Goal: Task Accomplishment & Management: Complete application form

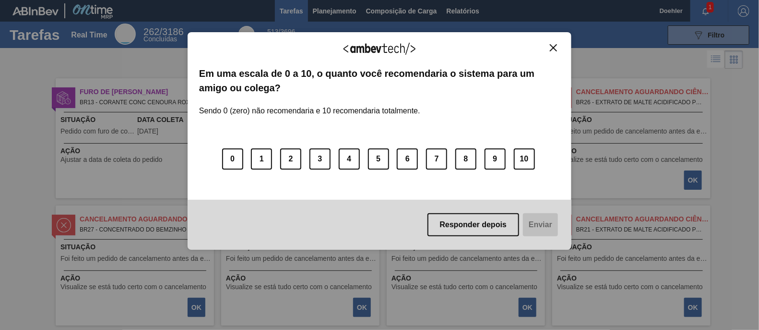
click at [558, 44] on button "Close" at bounding box center [553, 48] width 13 height 8
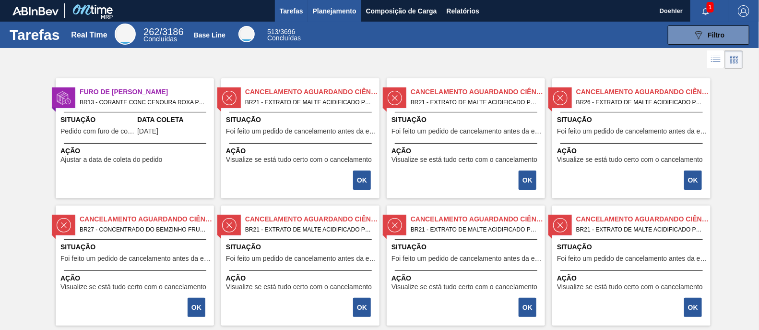
click at [342, 15] on span "Planejamento" at bounding box center [335, 11] width 44 height 12
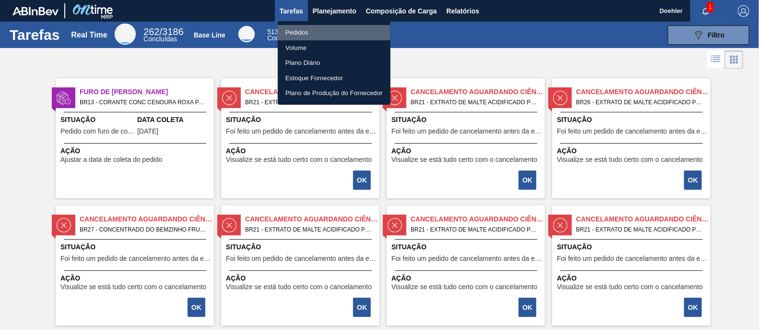
click at [295, 32] on li "Pedidos" at bounding box center [334, 32] width 113 height 15
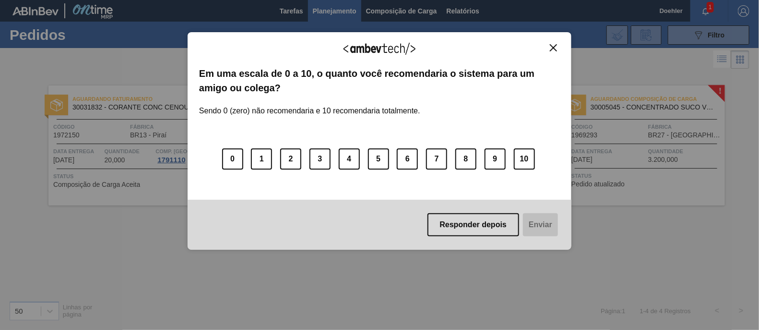
click at [555, 47] on img "Close" at bounding box center [553, 47] width 7 height 7
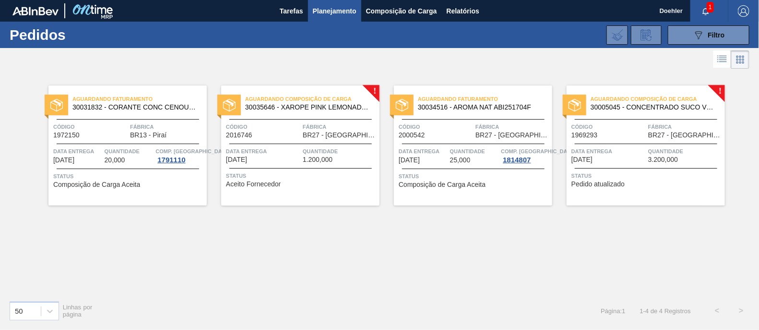
click at [306, 106] on span "30035646 - XAROPE PINK LEMONADE CREPUSCULO" at bounding box center [308, 107] width 127 height 7
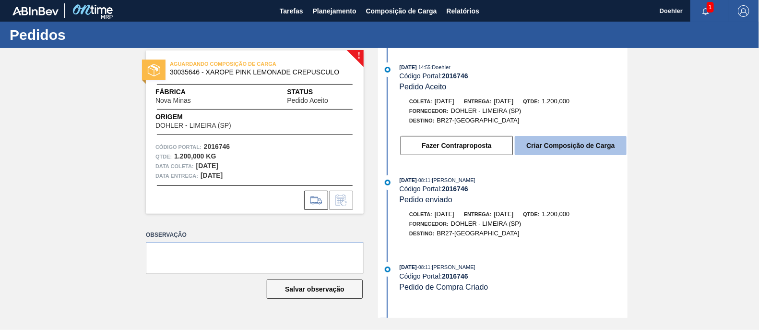
click at [581, 145] on button "Criar Composição de Carga" at bounding box center [571, 145] width 112 height 19
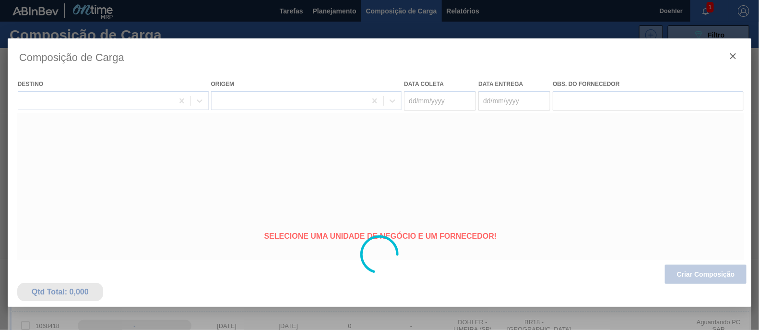
type coleta "[DATE]"
type entrega "[DATE]"
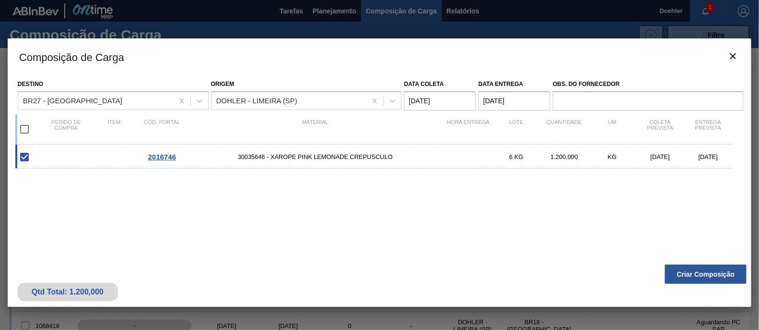
click at [415, 96] on coleta "[DATE]" at bounding box center [440, 100] width 72 height 19
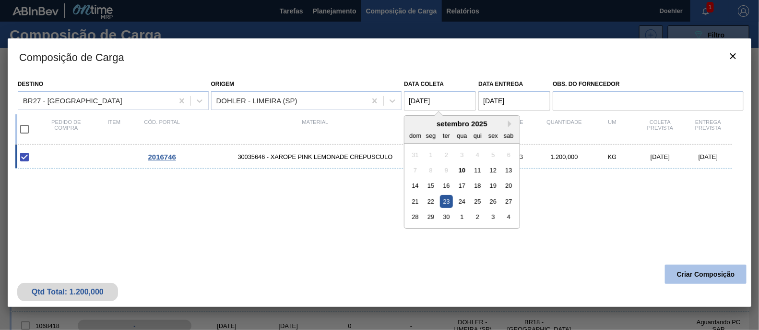
type coleta "[DATE]"
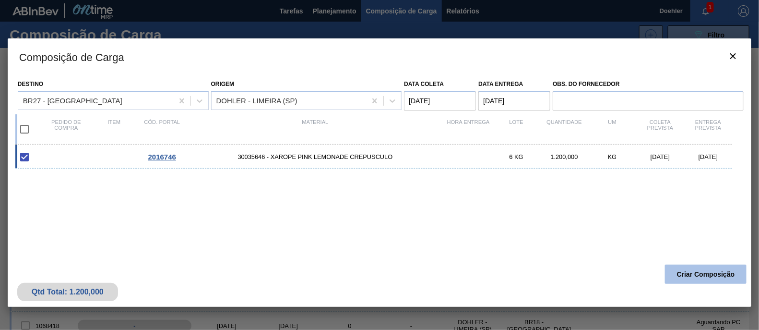
click at [727, 272] on button "Criar Composição" at bounding box center [706, 273] width 82 height 19
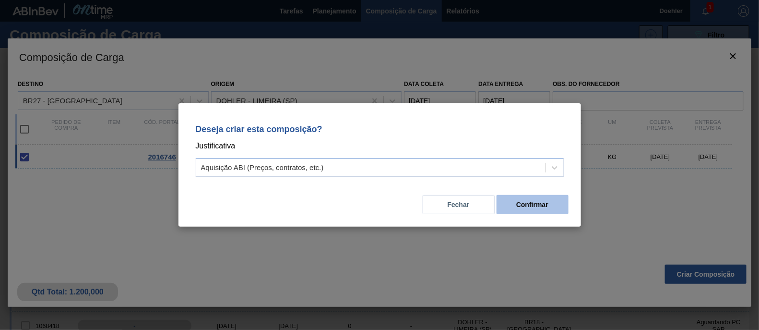
click at [547, 201] on button "Confirmar" at bounding box center [532, 204] width 72 height 19
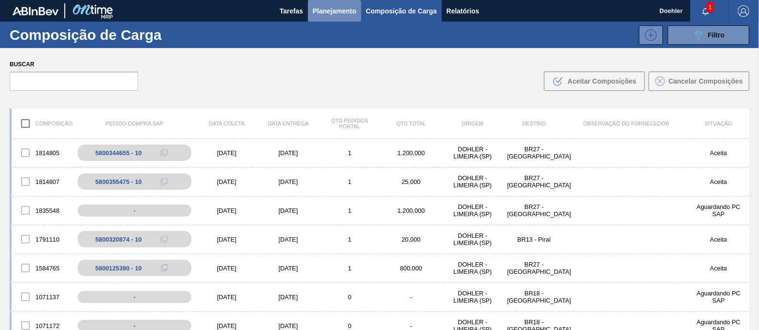
click at [327, 14] on span "Planejamento" at bounding box center [335, 11] width 44 height 12
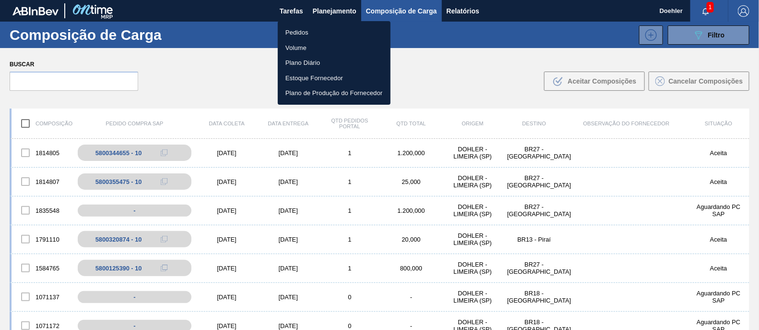
click at [302, 33] on li "Pedidos" at bounding box center [334, 32] width 113 height 15
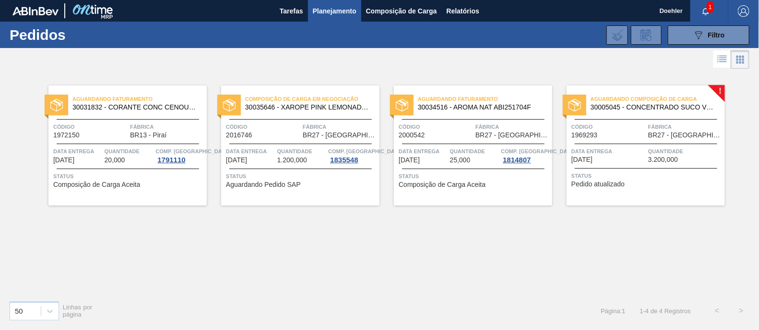
click at [317, 105] on span "30035646 - XAROPE PINK LEMONADE CREPUSCULO" at bounding box center [308, 107] width 127 height 7
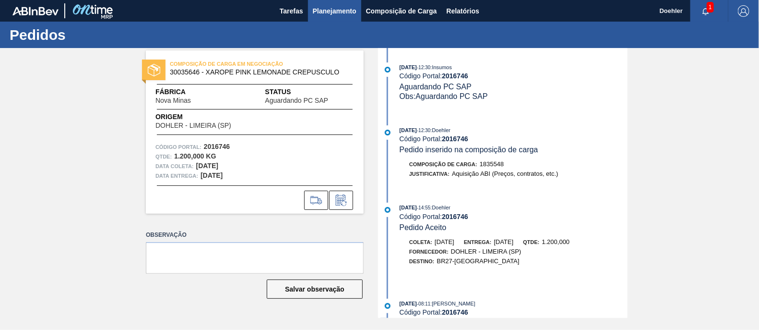
click at [344, 9] on span "Planejamento" at bounding box center [335, 11] width 44 height 12
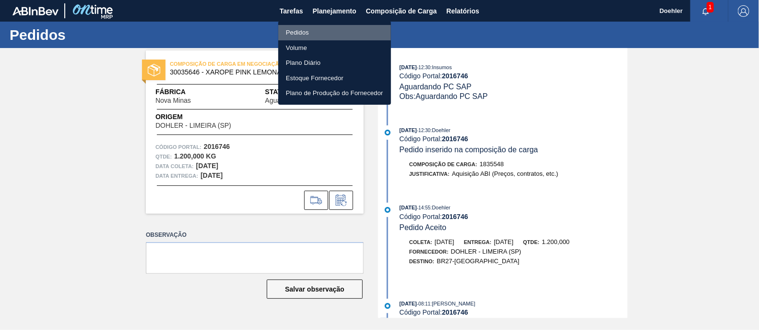
click at [306, 27] on li "Pedidos" at bounding box center [334, 32] width 113 height 15
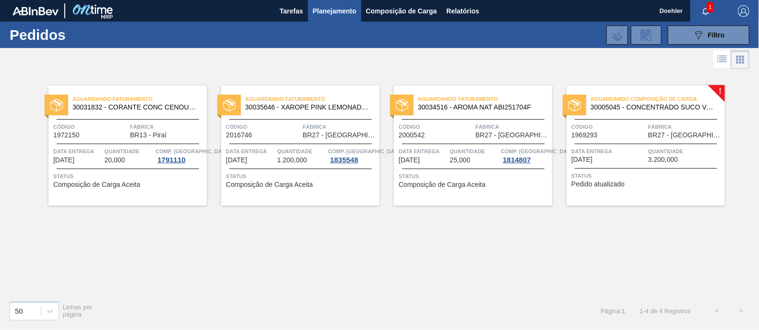
click at [472, 109] on span "30034516 - AROMA NAT ABI251704F" at bounding box center [481, 107] width 127 height 7
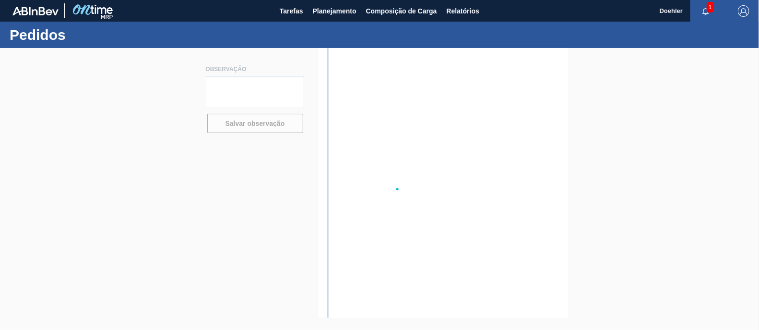
click at [472, 109] on div at bounding box center [379, 189] width 759 height 282
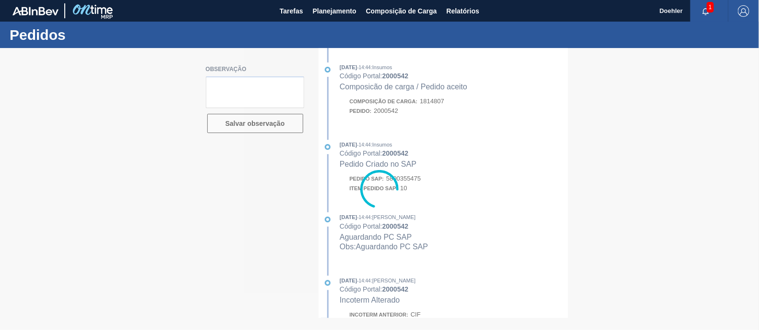
click at [667, 153] on div at bounding box center [379, 189] width 759 height 282
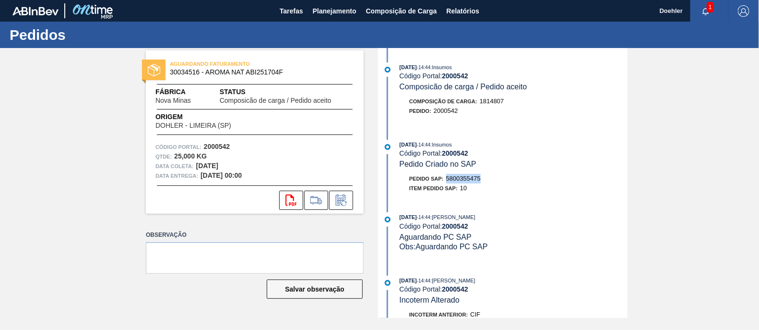
drag, startPoint x: 486, startPoint y: 183, endPoint x: 448, endPoint y: 185, distance: 37.9
click at [448, 183] on div "Pedido SAP: 5800355475" at bounding box center [514, 179] width 228 height 10
copy span "5800355475"
click at [291, 196] on icon at bounding box center [290, 200] width 11 height 12
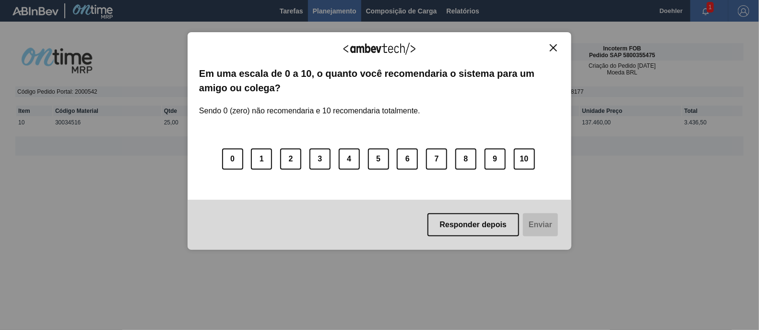
click at [556, 49] on img "Close" at bounding box center [553, 47] width 7 height 7
